Goal: Navigation & Orientation: Find specific page/section

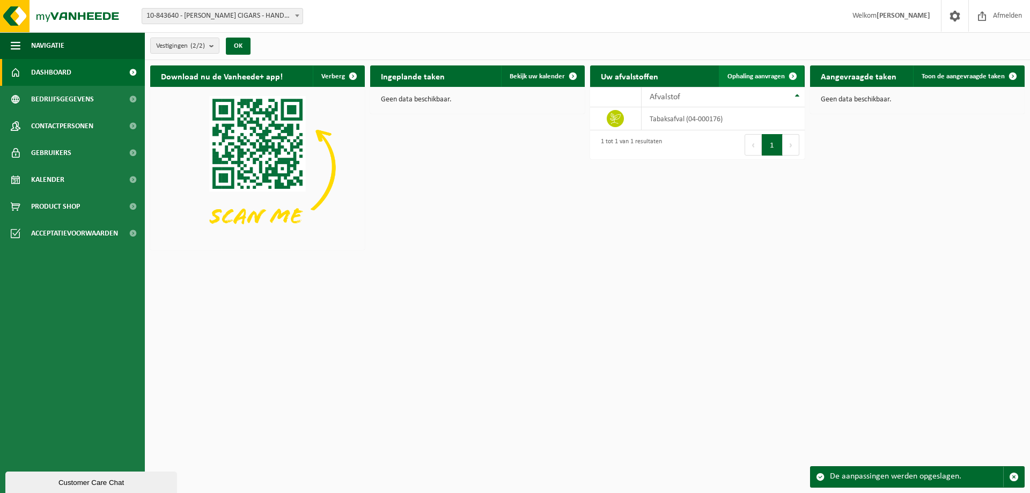
click at [791, 72] on span at bounding box center [792, 75] width 21 height 21
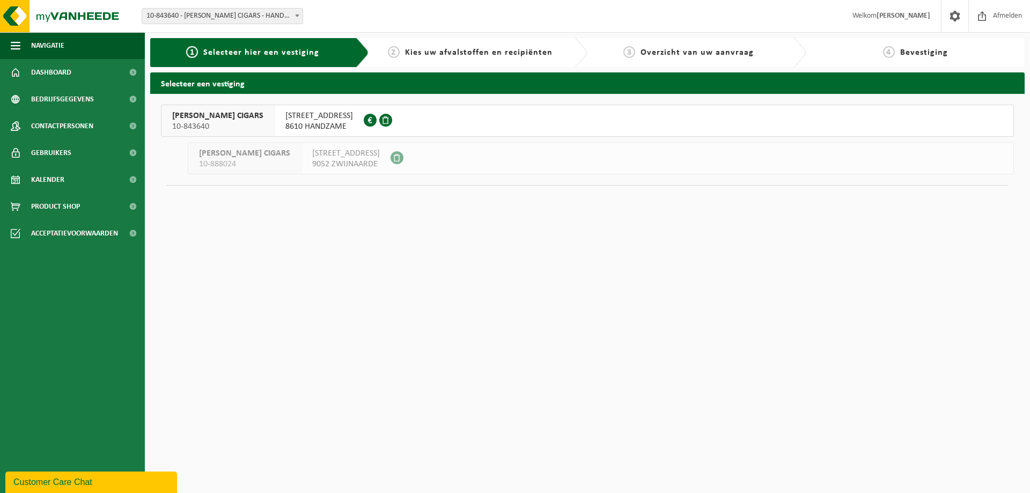
drag, startPoint x: 384, startPoint y: 156, endPoint x: 286, endPoint y: 157, distance: 97.6
click at [301, 157] on div "NIEUWESCHELDESTRAAT 2 9052 ZWIJNAARDE" at bounding box center [345, 158] width 89 height 31
copy span "[STREET_ADDRESS]"
click at [386, 241] on html "Vestiging: 10-843640 - J. CORTÈS CIGARS - HANDZAME 10-888024 - J. CORTÈS CIGARS…" at bounding box center [515, 246] width 1030 height 493
click at [132, 98] on span at bounding box center [133, 99] width 24 height 27
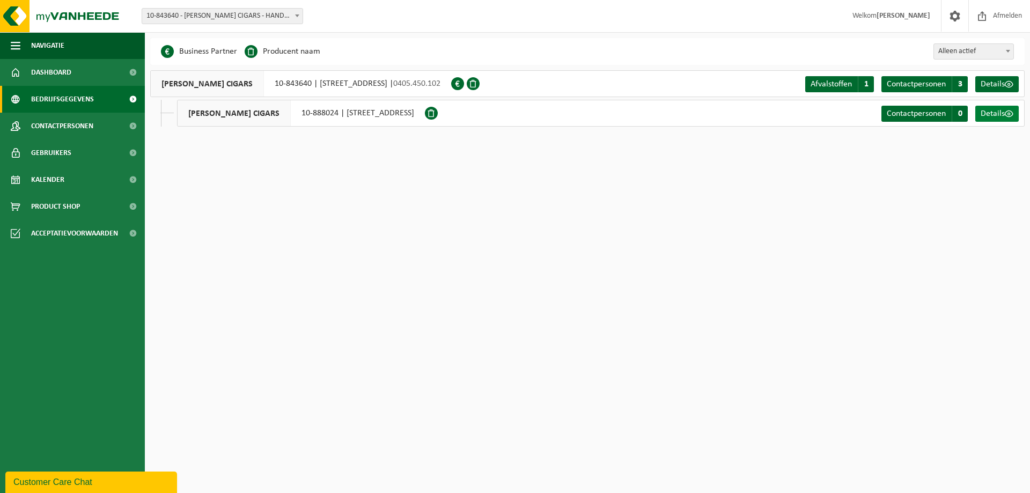
click at [1005, 113] on span at bounding box center [1009, 113] width 9 height 9
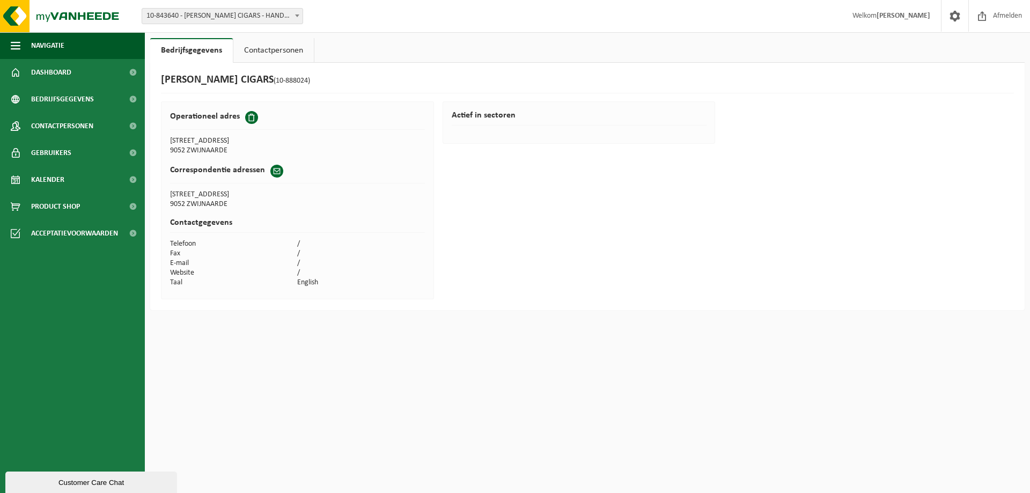
click at [265, 52] on link "Contactpersonen" at bounding box center [273, 50] width 80 height 25
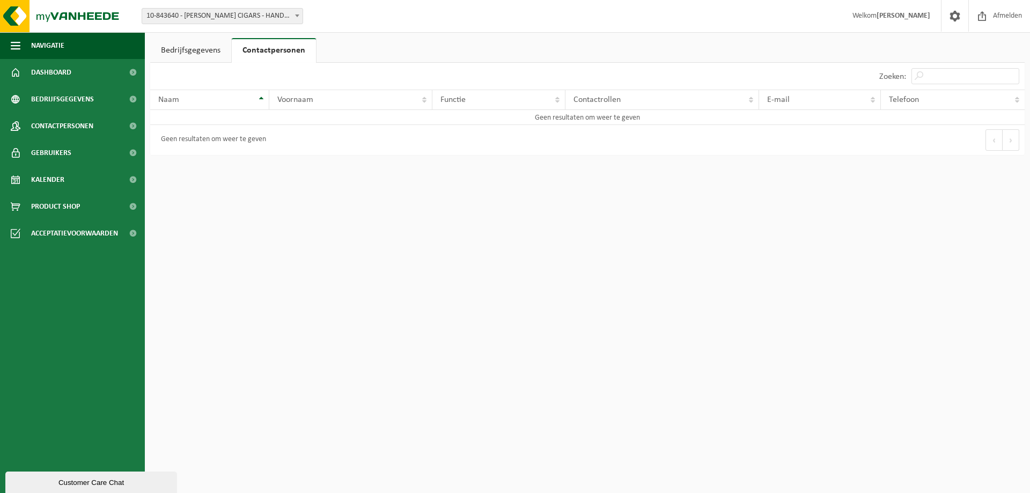
click at [203, 53] on link "Bedrijfsgegevens" at bounding box center [190, 50] width 81 height 25
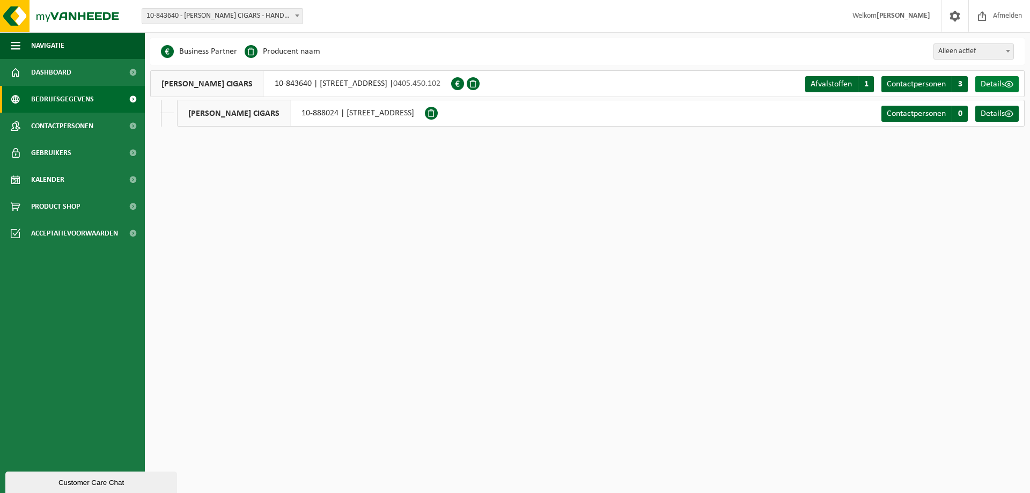
click at [1001, 82] on span "Details" at bounding box center [993, 84] width 24 height 9
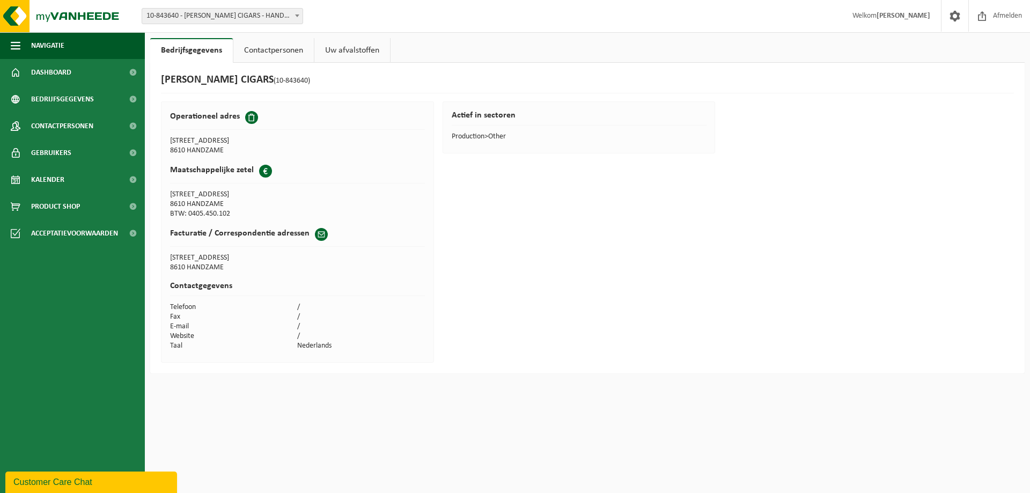
click at [271, 50] on link "Contactpersonen" at bounding box center [273, 50] width 80 height 25
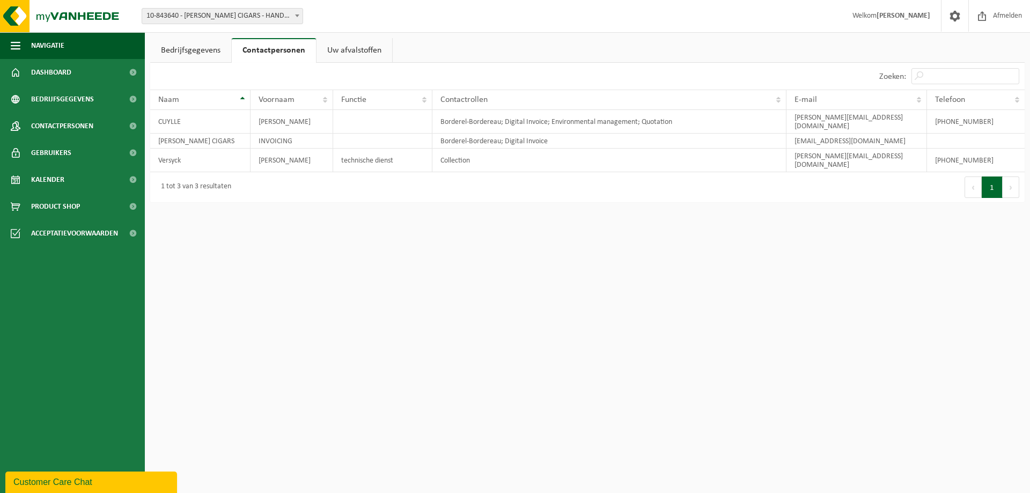
click at [355, 51] on link "Uw afvalstoffen" at bounding box center [355, 50] width 76 height 25
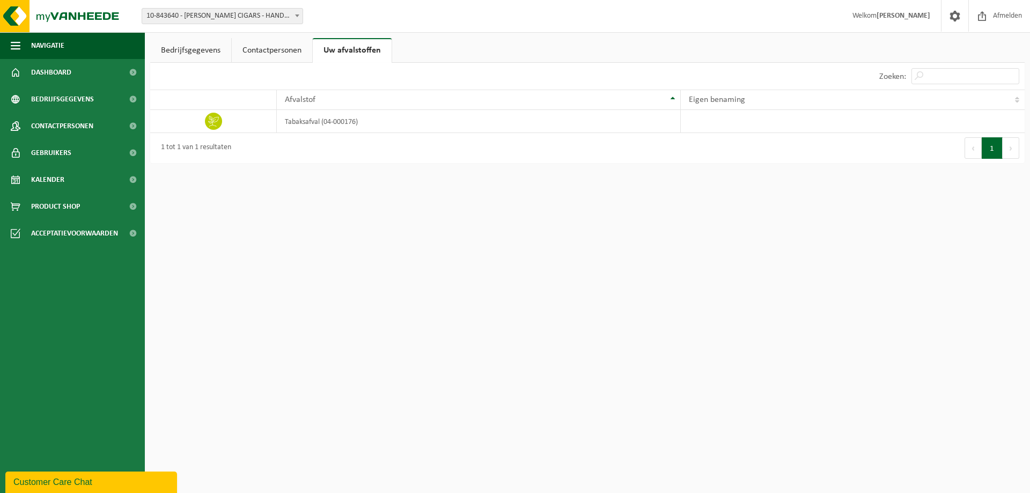
click at [196, 48] on link "Bedrijfsgegevens" at bounding box center [190, 50] width 81 height 25
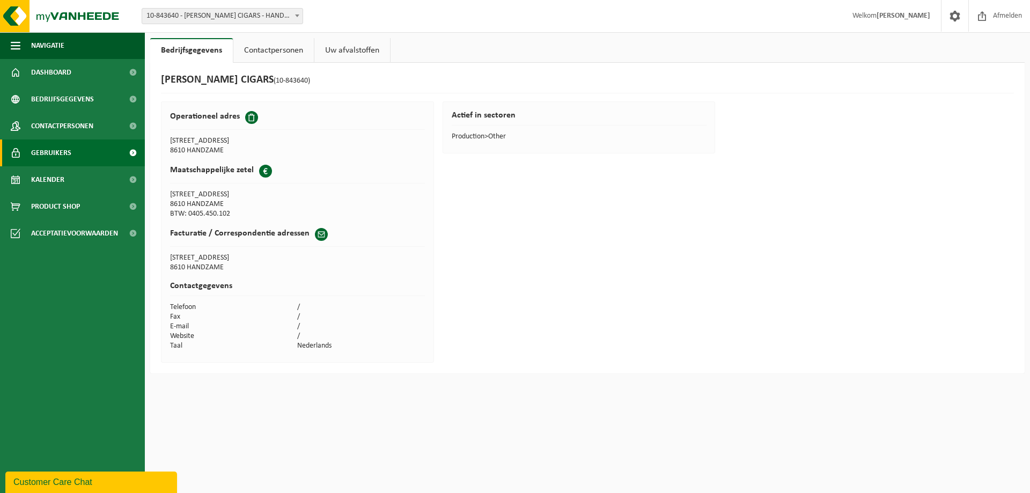
click at [52, 153] on span "Gebruikers" at bounding box center [51, 152] width 40 height 27
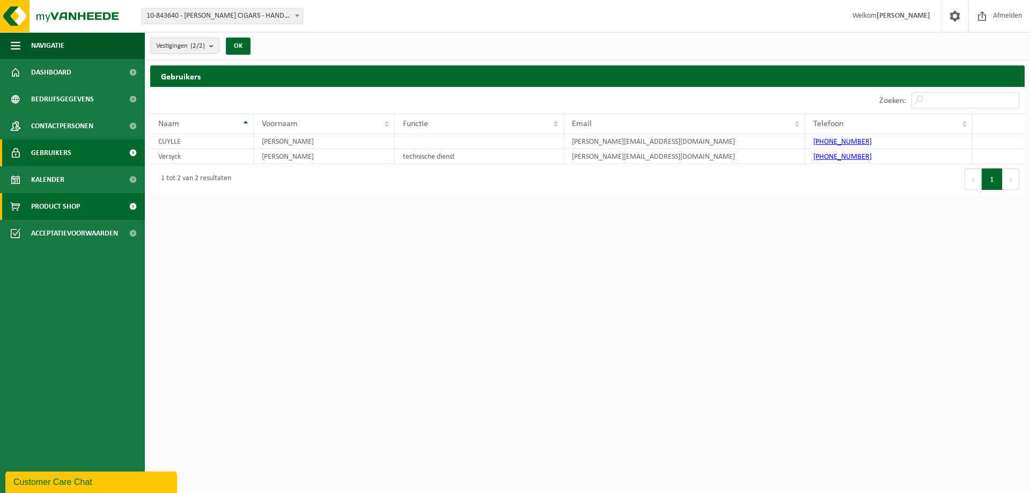
click at [48, 208] on span "Product Shop" at bounding box center [55, 206] width 49 height 27
